Goal: Task Accomplishment & Management: Manage account settings

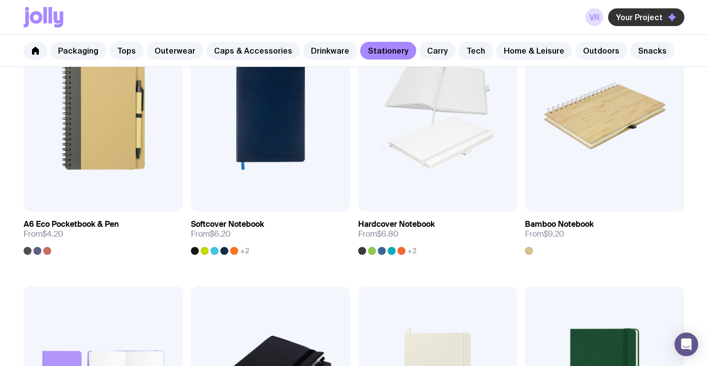
click at [645, 11] on button "Your Project" at bounding box center [646, 17] width 76 height 18
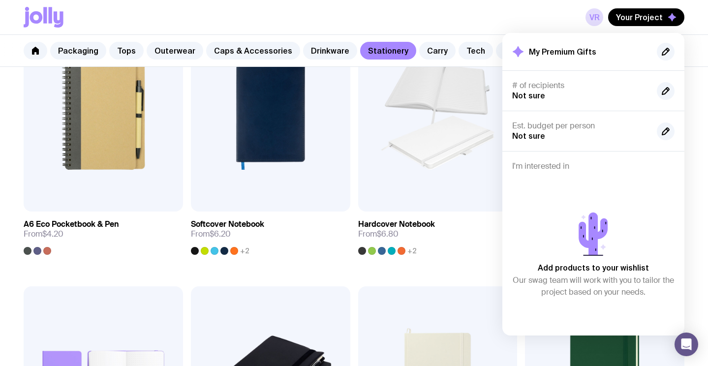
click at [474, 23] on div "VR Your Project My Premium Gifts # of recipients Not sure Est. budget per perso…" at bounding box center [354, 17] width 661 height 34
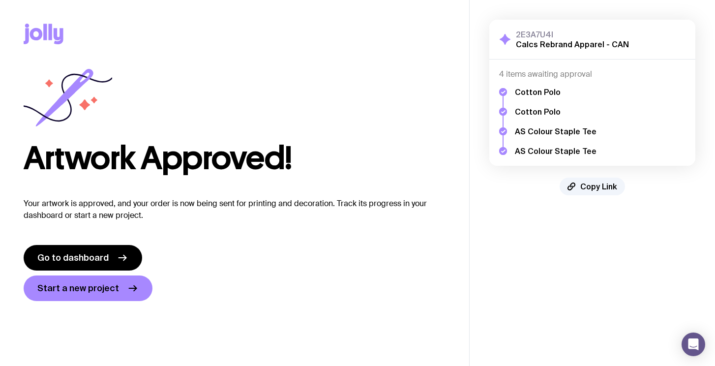
click at [36, 31] on icon at bounding box center [44, 34] width 40 height 21
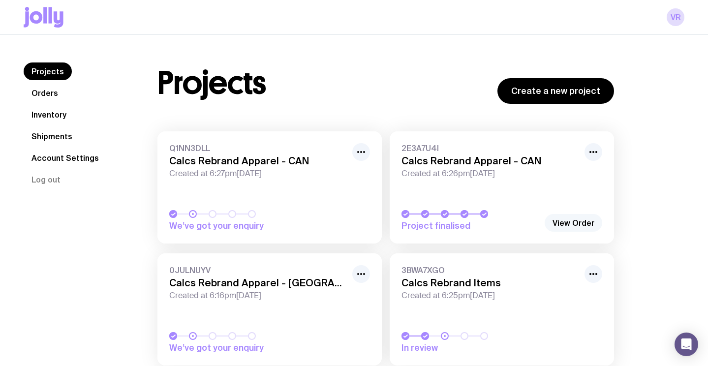
click at [579, 223] on link "View Order" at bounding box center [574, 223] width 58 height 18
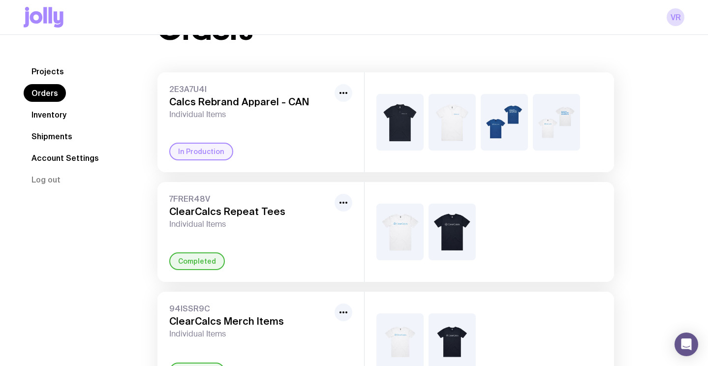
scroll to position [39, 0]
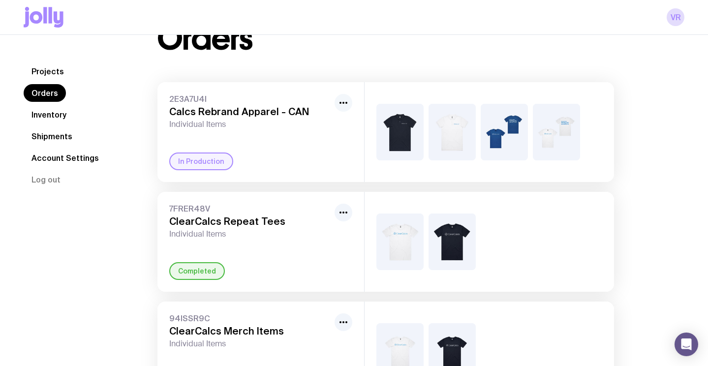
click at [344, 101] on icon "button" at bounding box center [343, 103] width 12 height 12
click at [228, 92] on div "2E3A7U4I Calcs Rebrand Apparel - CAN Individual Items Rename In Production" at bounding box center [260, 132] width 207 height 100
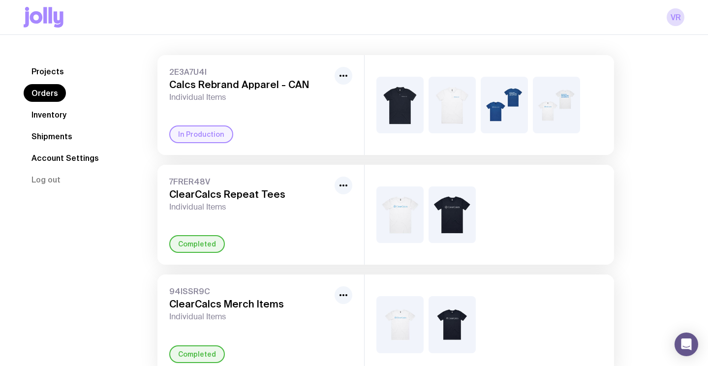
scroll to position [88, 0]
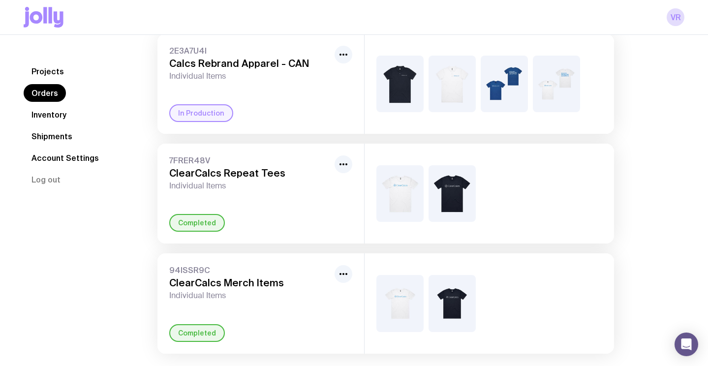
click at [440, 200] on img at bounding box center [451, 193] width 47 height 57
click at [58, 112] on link "Inventory" at bounding box center [49, 115] width 51 height 18
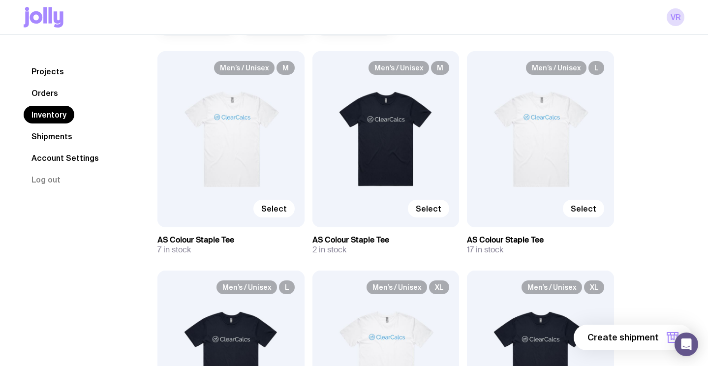
scroll to position [105, 0]
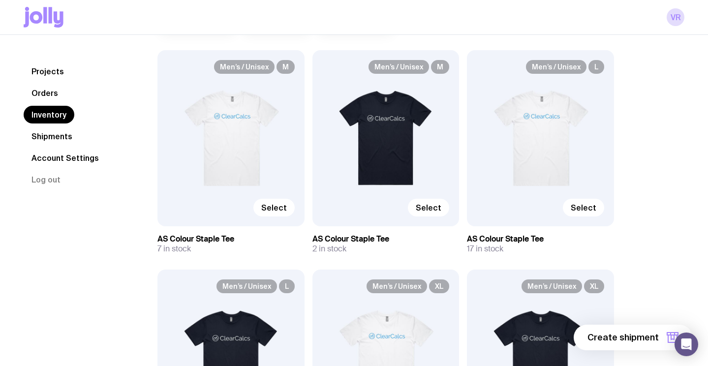
click at [451, 68] on div "Men’s / Unisex M Select" at bounding box center [385, 138] width 147 height 176
click at [401, 78] on div "Men’s / Unisex M Select" at bounding box center [385, 138] width 147 height 176
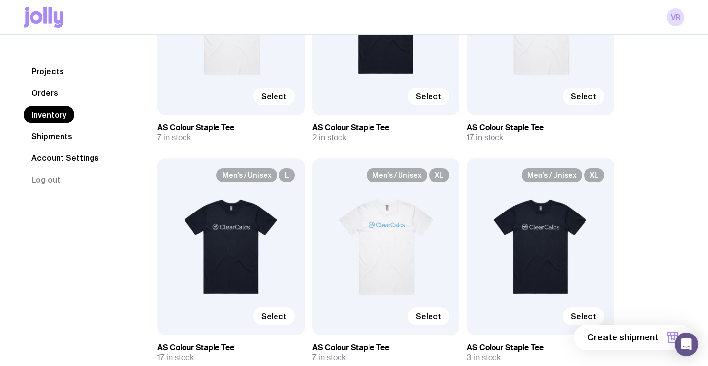
scroll to position [235, 0]
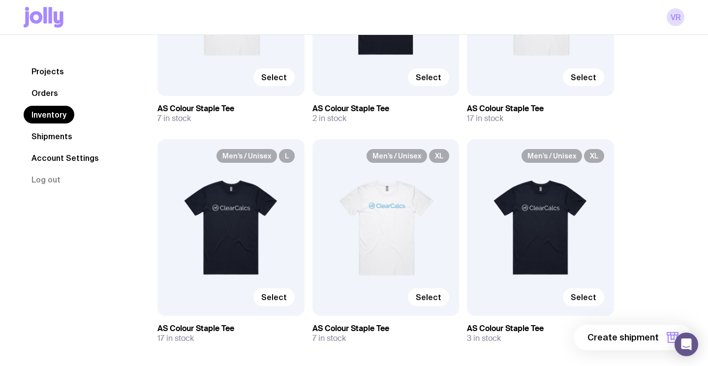
click at [360, 80] on div "Select" at bounding box center [385, 77] width 127 height 18
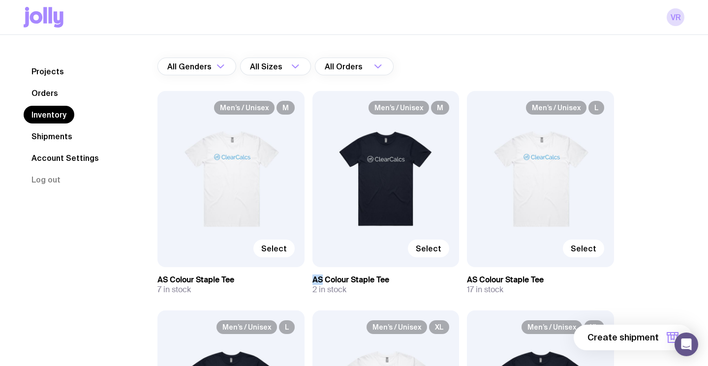
scroll to position [67, 0]
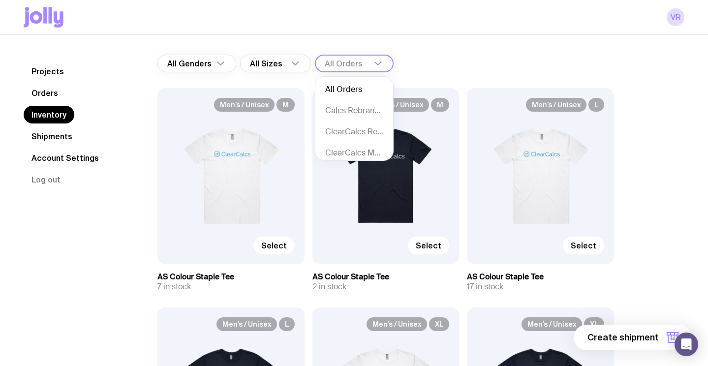
click at [339, 62] on div "All Orders" at bounding box center [343, 64] width 57 height 18
click at [360, 62] on input "Search for option" at bounding box center [348, 64] width 46 height 18
click at [358, 111] on li "Calcs Rebrand Apparel - CAN" at bounding box center [354, 110] width 78 height 21
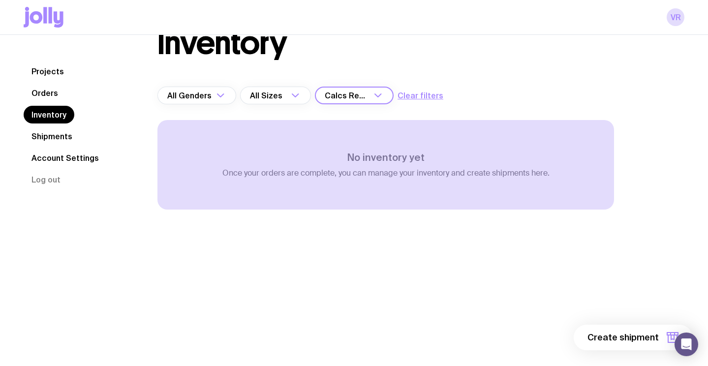
scroll to position [35, 0]
click at [366, 64] on div "Inventory All Genders Loading... All Sizes Loading... Calcs Rebrand Apparel - C…" at bounding box center [386, 138] width 504 height 221
click at [360, 96] on div "Calcs Rebrand Apparel - CAN" at bounding box center [343, 96] width 57 height 18
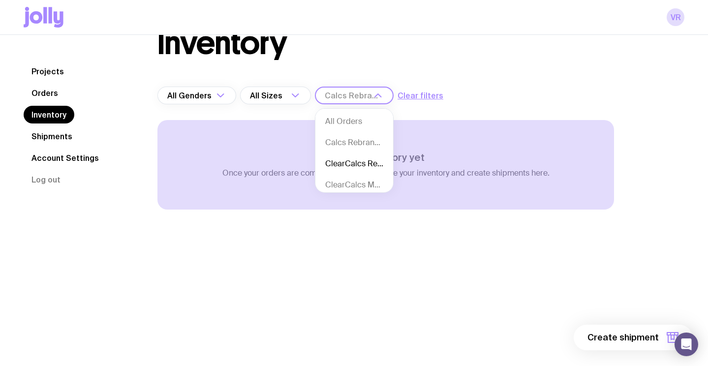
click at [363, 160] on li "ClearCalcs Repeat Tees" at bounding box center [354, 163] width 78 height 21
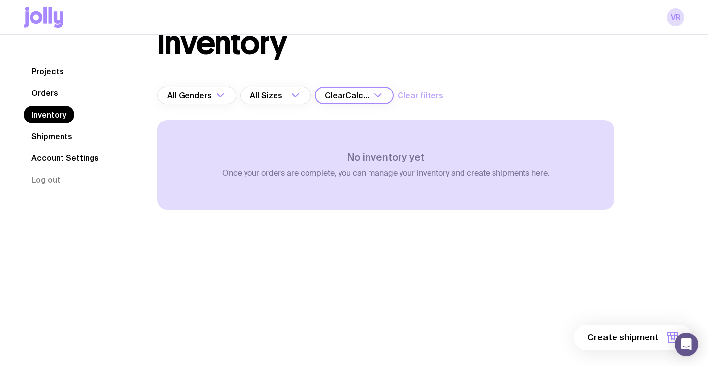
click at [416, 94] on button "Clear filters" at bounding box center [420, 96] width 46 height 12
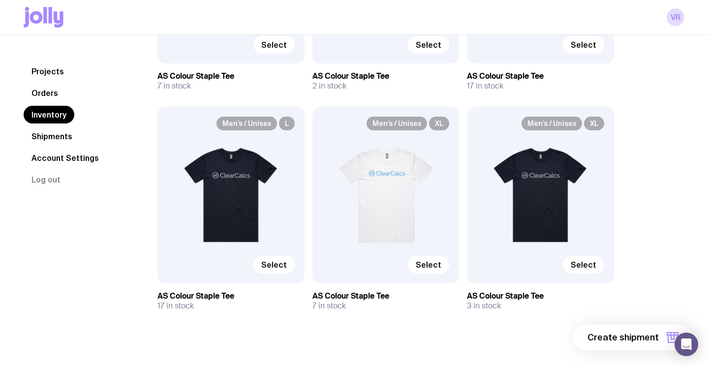
scroll to position [267, 0]
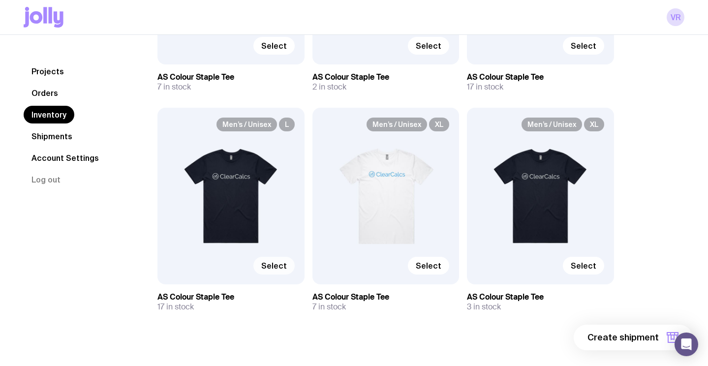
click at [268, 267] on span "Select" at bounding box center [274, 266] width 26 height 10
click at [0, 0] on input "Select" at bounding box center [0, 0] width 0 height 0
click at [646, 340] on span "1 item" at bounding box center [646, 338] width 25 height 12
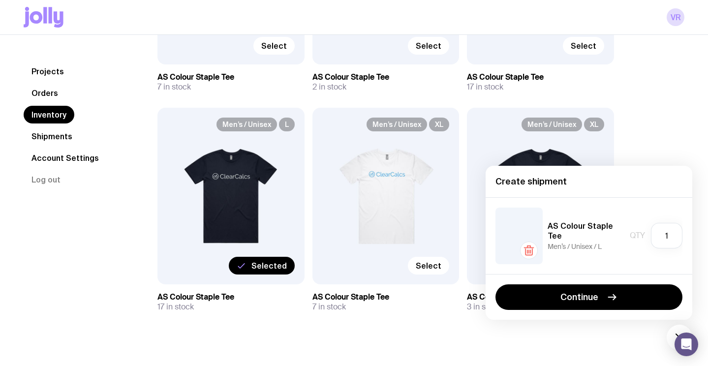
click at [648, 138] on div "Inventory All Genders Loading... All Sizes Loading... All Orders Loading... Men…" at bounding box center [409, 73] width 550 height 555
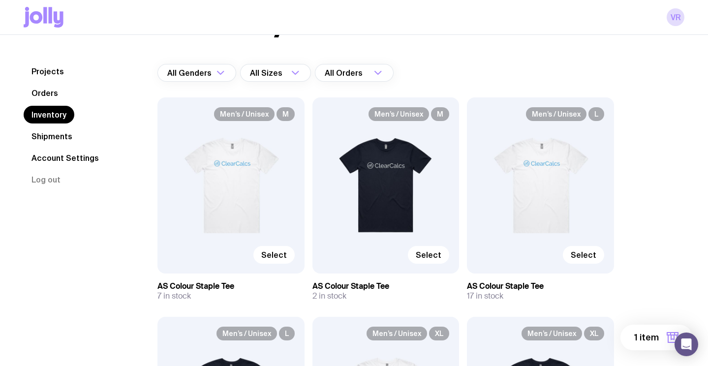
scroll to position [0, 0]
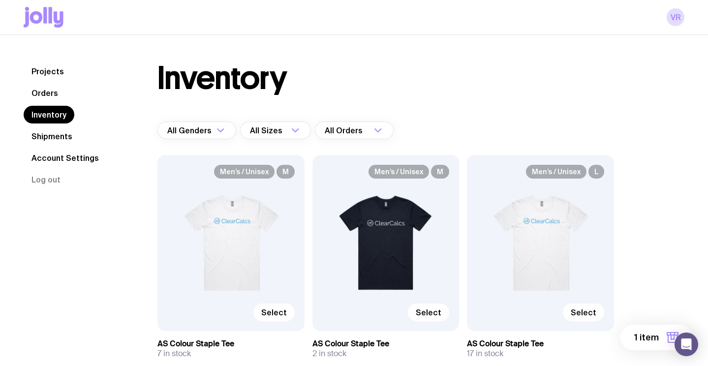
click at [44, 90] on link "Orders" at bounding box center [45, 93] width 42 height 18
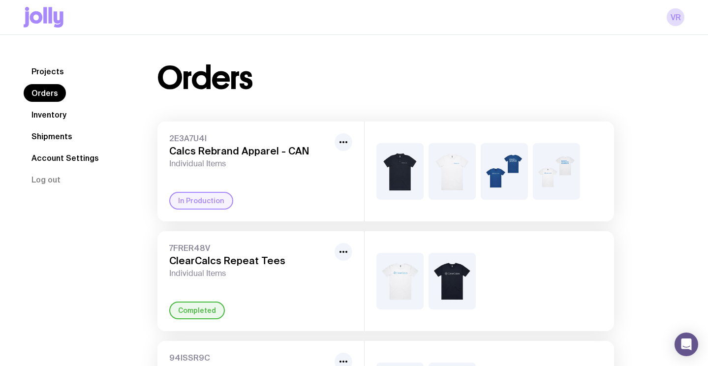
click at [394, 170] on img at bounding box center [399, 171] width 47 height 57
click at [404, 164] on img at bounding box center [399, 171] width 47 height 57
click at [342, 141] on icon "button" at bounding box center [343, 142] width 12 height 12
click at [404, 159] on img at bounding box center [399, 171] width 47 height 57
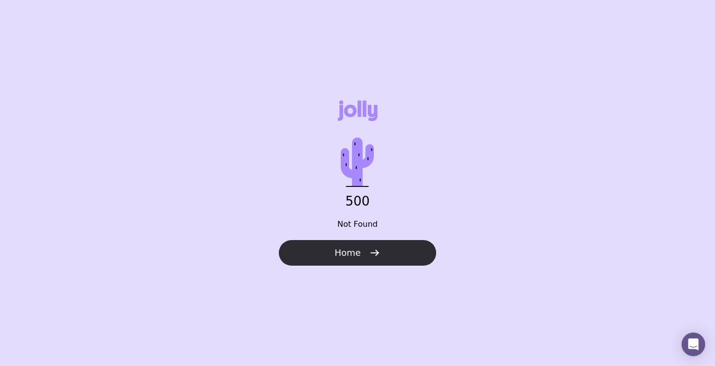
click at [372, 254] on icon "button" at bounding box center [375, 253] width 12 height 12
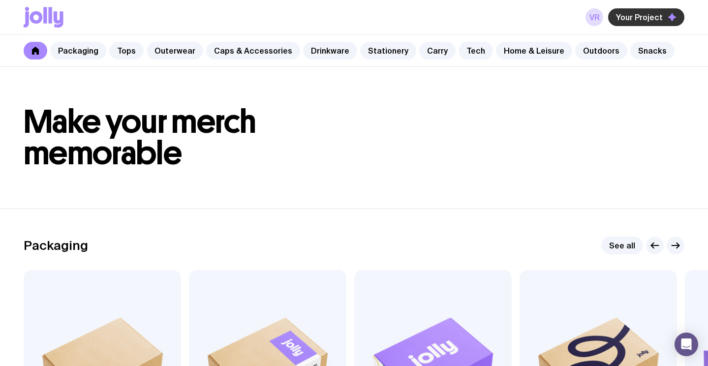
click at [660, 17] on span "Your Project" at bounding box center [639, 17] width 47 height 10
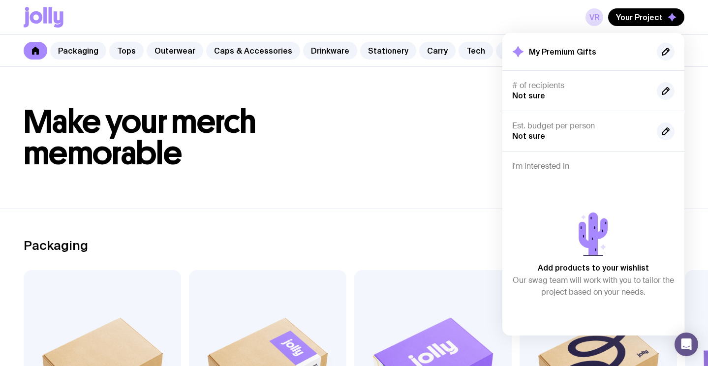
click at [575, 52] on h2 "My Premium Gifts" at bounding box center [562, 52] width 67 height 10
click at [526, 111] on div "# of recipients Not sure" at bounding box center [593, 131] width 182 height 40
drag, startPoint x: 527, startPoint y: 150, endPoint x: 451, endPoint y: 181, distance: 82.5
click at [527, 151] on div "Est. budget per person Not sure" at bounding box center [593, 243] width 182 height 184
drag, startPoint x: 554, startPoint y: 204, endPoint x: 521, endPoint y: 166, distance: 50.5
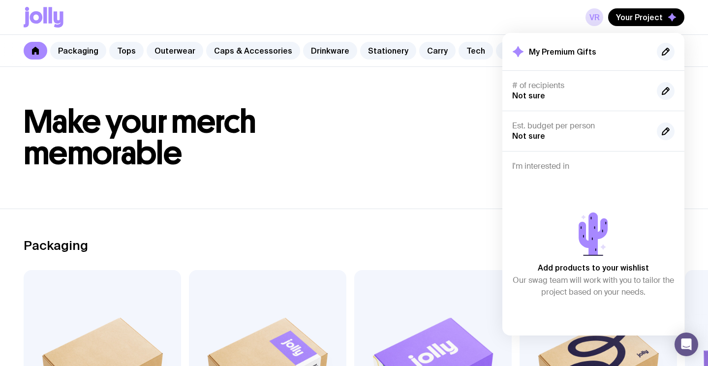
click at [554, 204] on div "Add products to your wishlist Our swag team will work with you to tailor the pr…" at bounding box center [593, 252] width 162 height 147
click at [596, 14] on link "VR" at bounding box center [594, 17] width 18 height 18
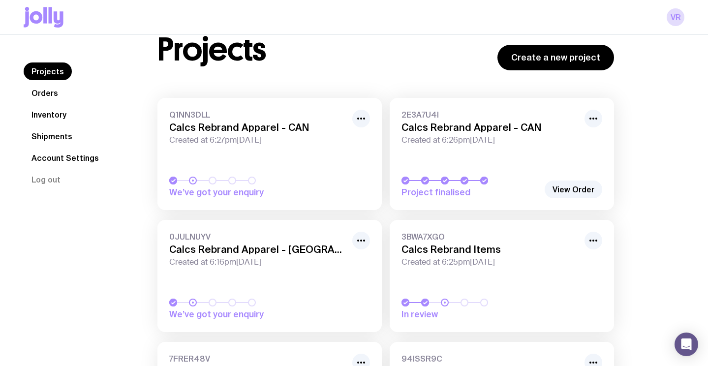
scroll to position [43, 0]
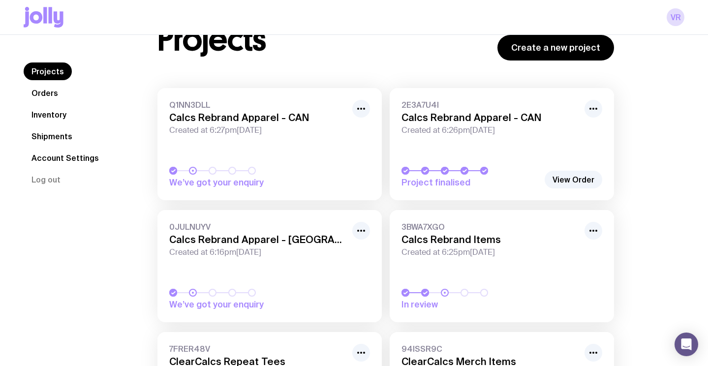
click at [27, 95] on link "Orders" at bounding box center [45, 93] width 42 height 18
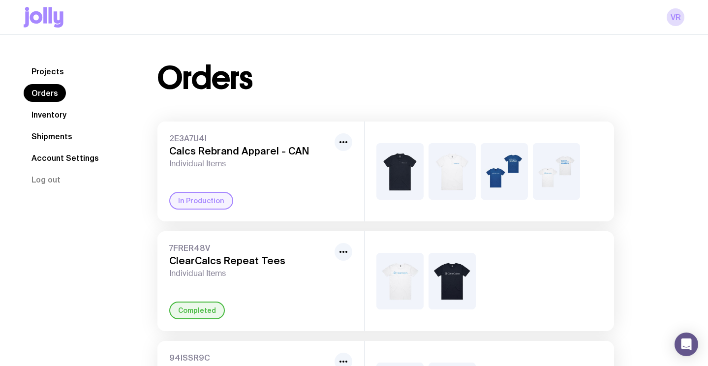
click at [55, 121] on link "Inventory" at bounding box center [49, 115] width 51 height 18
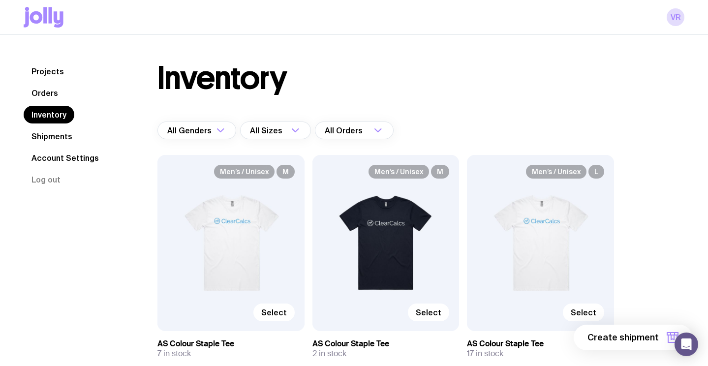
click at [59, 141] on link "Shipments" at bounding box center [52, 136] width 57 height 18
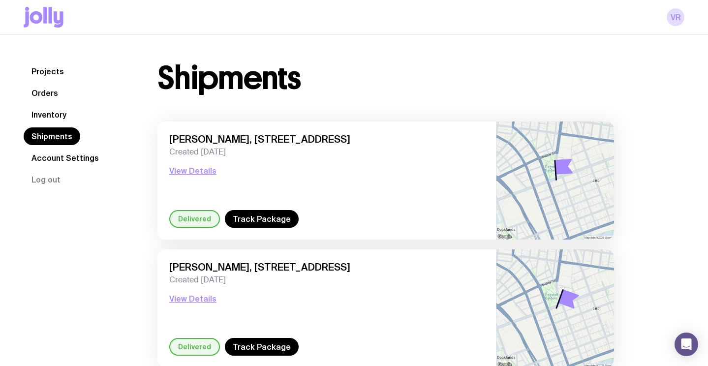
click at [67, 159] on link "Account Settings" at bounding box center [65, 158] width 83 height 18
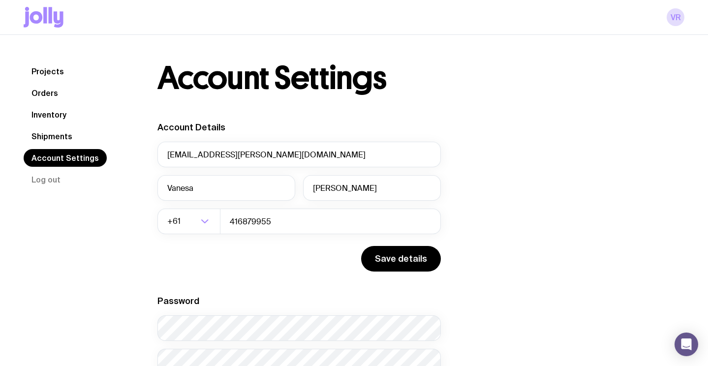
click at [51, 90] on link "Orders" at bounding box center [45, 93] width 42 height 18
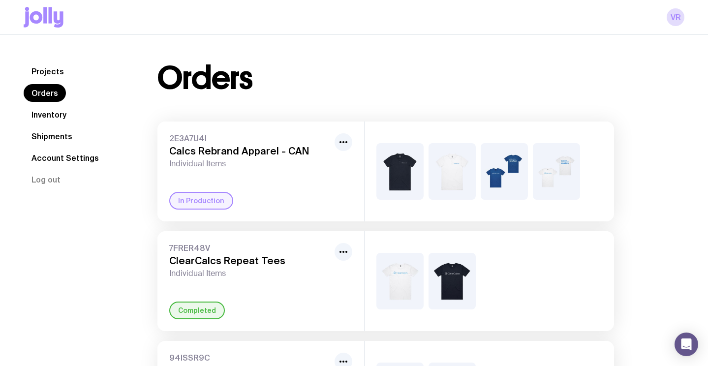
click at [498, 171] on img at bounding box center [504, 171] width 47 height 57
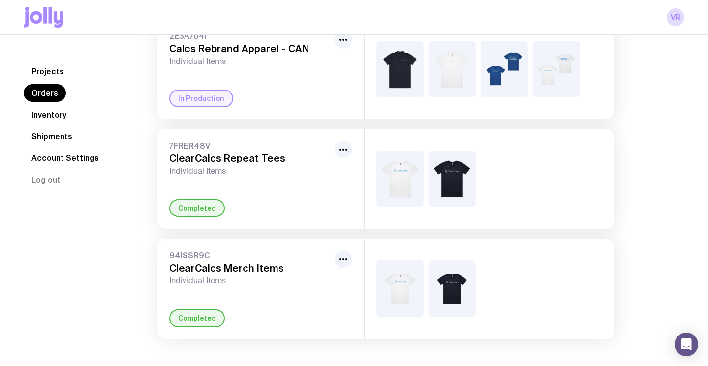
click at [495, 195] on div at bounding box center [488, 179] width 249 height 100
click at [342, 153] on icon "button" at bounding box center [343, 150] width 12 height 12
click at [61, 120] on link "Inventory" at bounding box center [49, 115] width 51 height 18
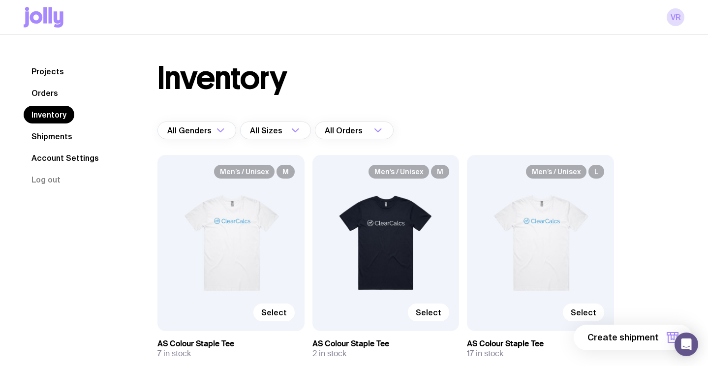
click at [45, 89] on link "Orders" at bounding box center [45, 93] width 42 height 18
